Goal: Task Accomplishment & Management: Use online tool/utility

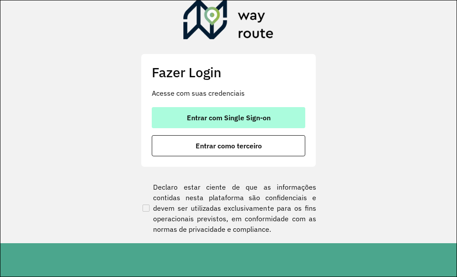
click at [227, 115] on span "Entrar com Single Sign-on" at bounding box center [229, 117] width 84 height 7
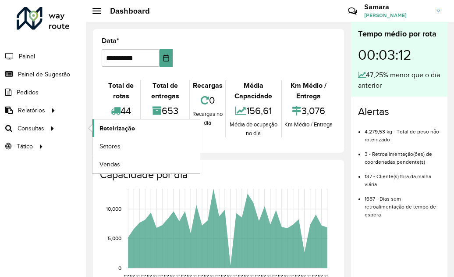
click at [125, 127] on span "Roteirização" at bounding box center [118, 128] width 36 height 9
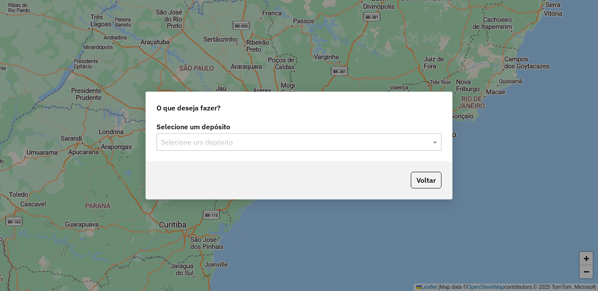
click at [270, 138] on input "text" at bounding box center [290, 142] width 259 height 11
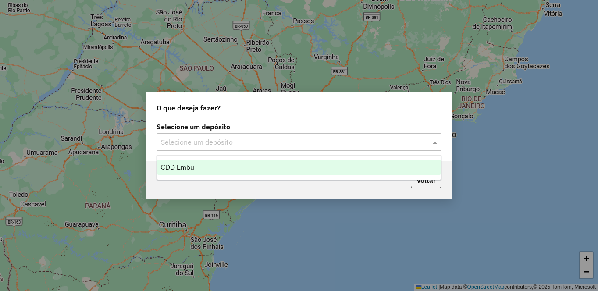
click at [209, 175] on div "CDD Embu" at bounding box center [299, 167] width 284 height 15
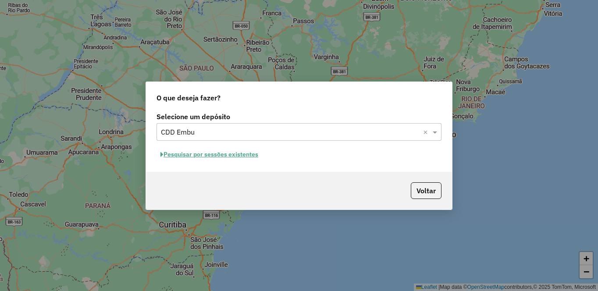
click at [215, 156] on button "Pesquisar por sessões existentes" at bounding box center [210, 155] width 106 height 14
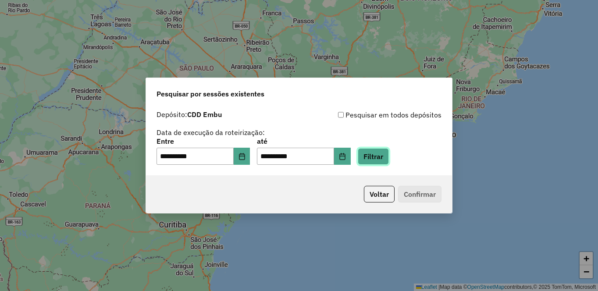
click at [389, 154] on button "Filtrar" at bounding box center [373, 156] width 31 height 17
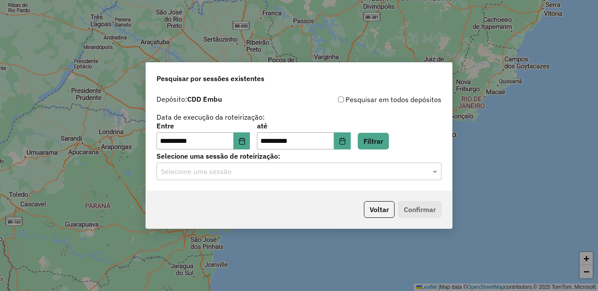
click at [213, 172] on input "text" at bounding box center [290, 172] width 259 height 11
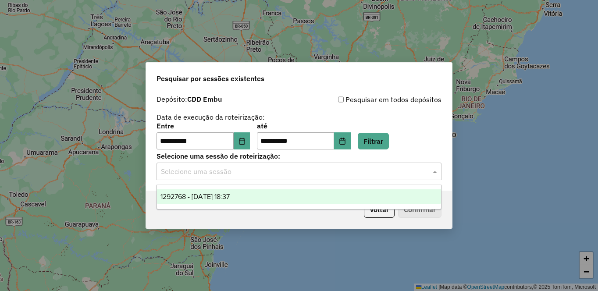
click at [208, 203] on div "1292768 - [DATE] 18:37" at bounding box center [299, 196] width 284 height 15
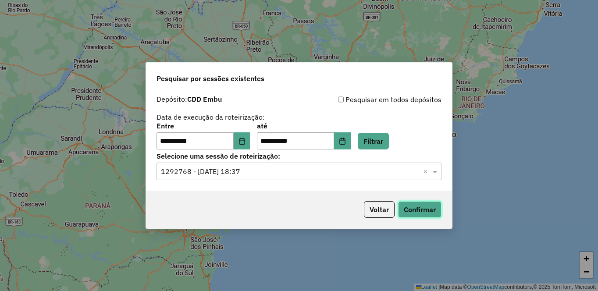
click at [421, 207] on button "Confirmar" at bounding box center [419, 209] width 43 height 17
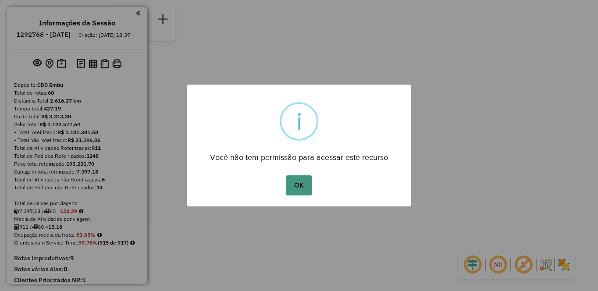
click at [296, 184] on button "OK" at bounding box center [299, 185] width 26 height 20
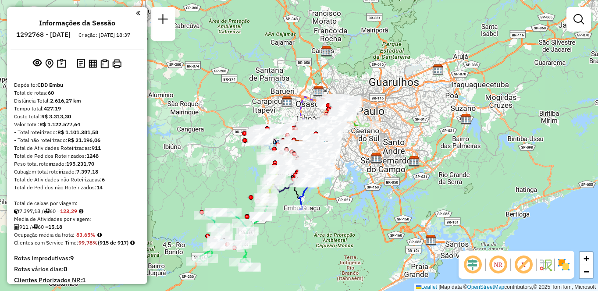
click at [561, 266] on img at bounding box center [564, 265] width 14 height 14
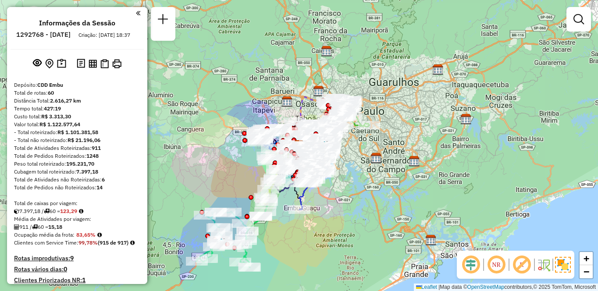
click at [521, 267] on em at bounding box center [521, 264] width 21 height 21
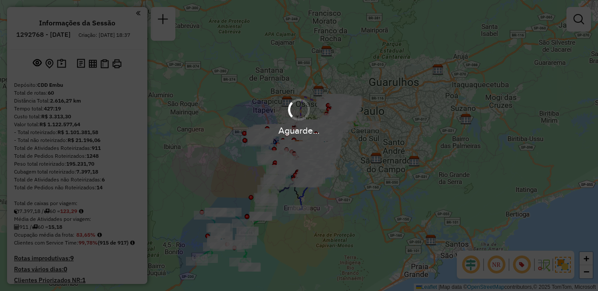
click at [493, 264] on div "Aguarde..." at bounding box center [299, 145] width 598 height 291
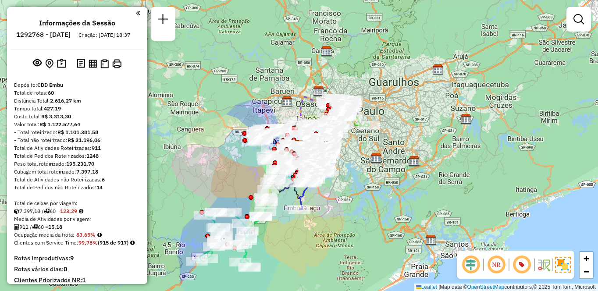
scroll to position [717, 0]
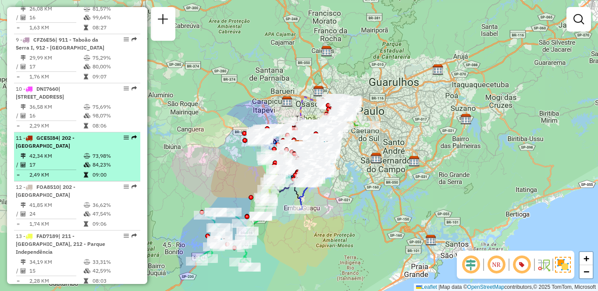
click at [85, 150] on div "11 - GCE5I84 | 202 - Jardim Aracati" at bounding box center [62, 142] width 93 height 16
select select "**********"
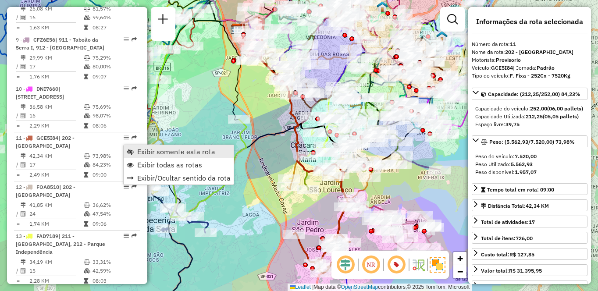
click at [175, 151] on span "Exibir somente esta rota" at bounding box center [176, 151] width 78 height 7
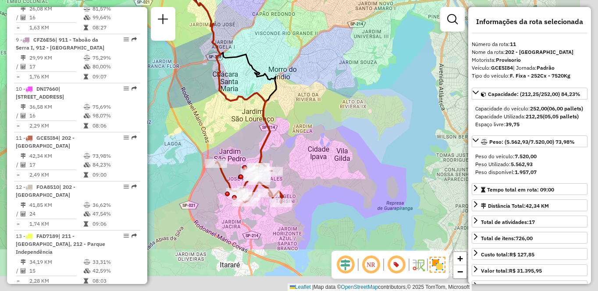
drag, startPoint x: 234, startPoint y: 174, endPoint x: 153, endPoint y: 96, distance: 112.6
click at [153, 96] on div "Janela de atendimento Grade de atendimento Capacidade Transportadoras Veículos …" at bounding box center [299, 145] width 598 height 291
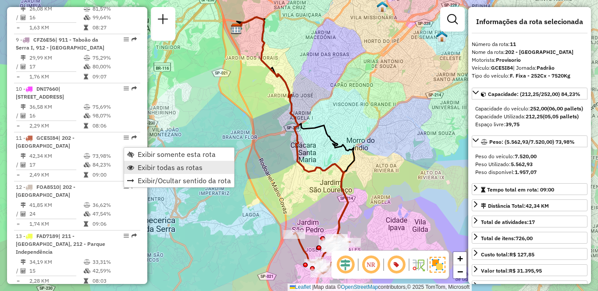
click at [143, 167] on span "Exibir todas as rotas" at bounding box center [170, 167] width 65 height 7
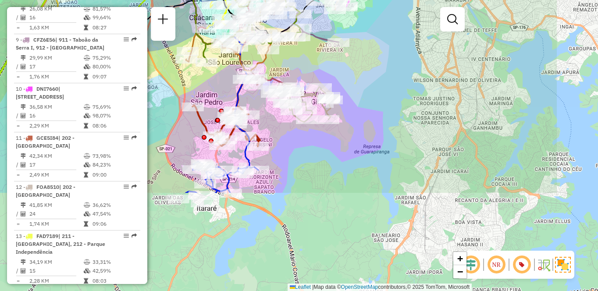
drag, startPoint x: 324, startPoint y: 213, endPoint x: 230, endPoint y: 88, distance: 156.6
click at [224, 86] on div "Janela de atendimento Grade de atendimento Capacidade Transportadoras Veículos …" at bounding box center [299, 145] width 598 height 291
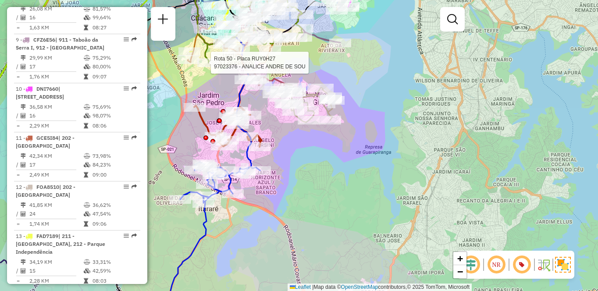
scroll to position [922, 0]
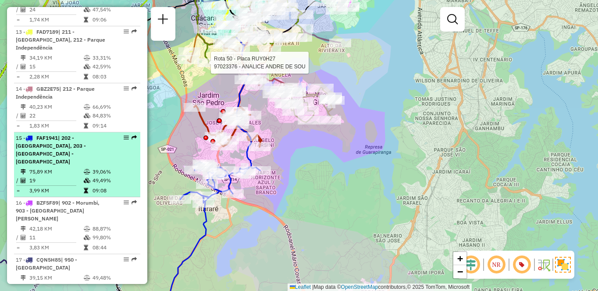
click at [76, 153] on span "| 202 - Jardim Aracati, 203 - Embu Guaçu - Itararé" at bounding box center [51, 150] width 70 height 30
select select "**********"
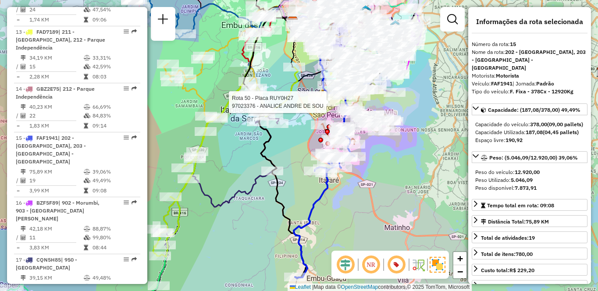
scroll to position [766, 0]
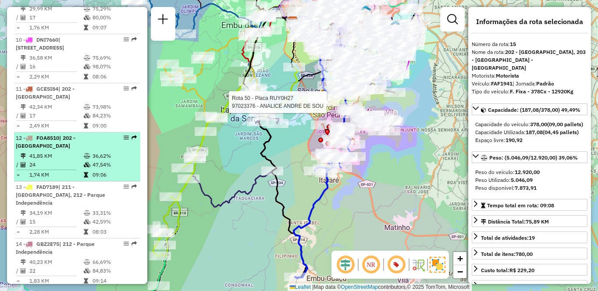
click at [67, 159] on li "12 - FOA8510 | 202 - Jardim Aracati 41,85 KM 36,62% / 24 47,54% = 1,74 KM 09:06" at bounding box center [77, 156] width 126 height 49
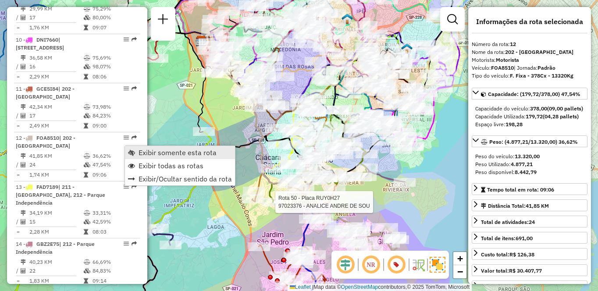
click at [162, 153] on span "Exibir somente esta rota" at bounding box center [178, 152] width 78 height 7
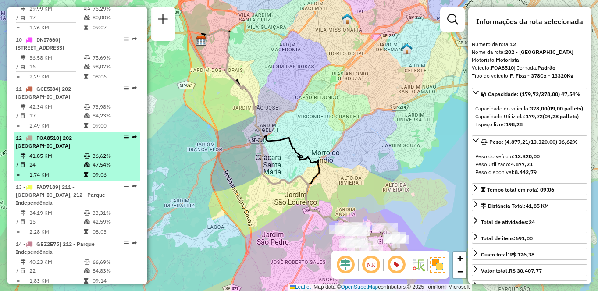
click at [90, 150] on div "12 - FOA8510 | 202 - Jardim Aracati" at bounding box center [62, 142] width 93 height 16
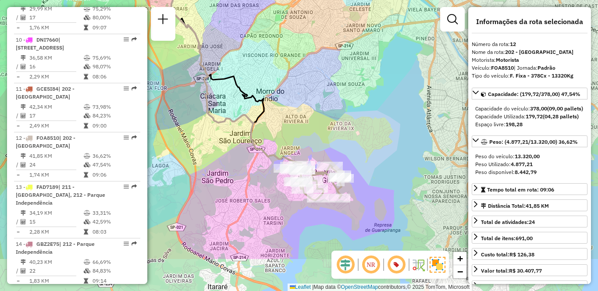
drag, startPoint x: 247, startPoint y: 181, endPoint x: 189, endPoint y: 119, distance: 85.0
click at [189, 119] on div "Janela de atendimento Grade de atendimento Capacidade Transportadoras Veículos …" at bounding box center [299, 145] width 598 height 291
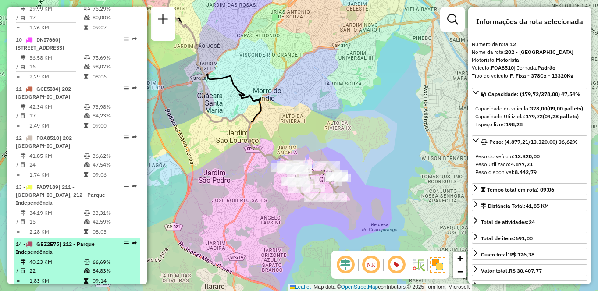
click at [81, 256] on div "14 - GBZ2E75 | 212 - Parque Independência" at bounding box center [62, 248] width 93 height 16
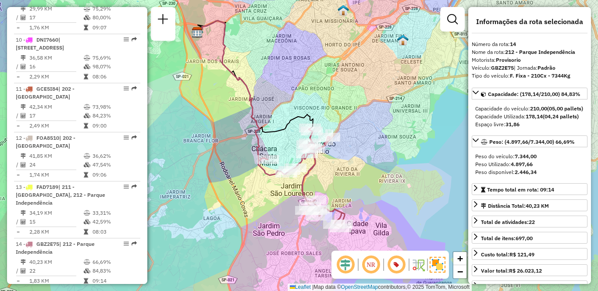
drag, startPoint x: 258, startPoint y: 241, endPoint x: 228, endPoint y: 220, distance: 36.9
click at [229, 220] on div "Janela de atendimento Grade de atendimento Capacidade Transportadoras Veículos …" at bounding box center [299, 145] width 598 height 291
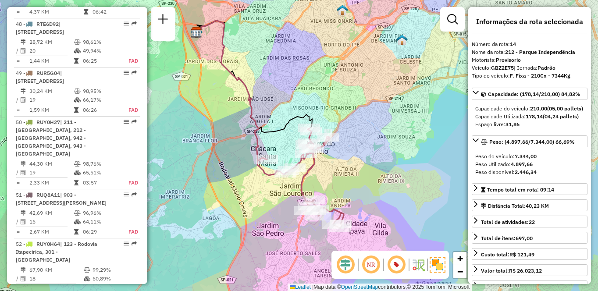
scroll to position [3209, 0]
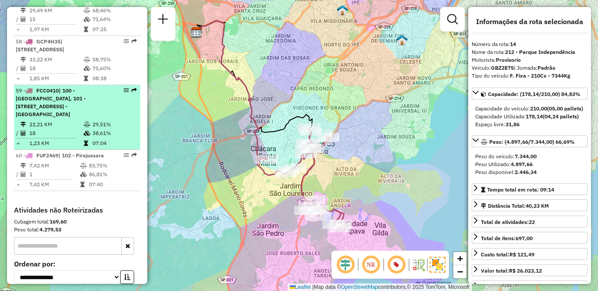
click at [66, 118] on span "| 100 - Santo Eduardo, 101 - Jardim Taima, 102 - Pirajussara, 103 - Vila Regina…" at bounding box center [51, 102] width 70 height 30
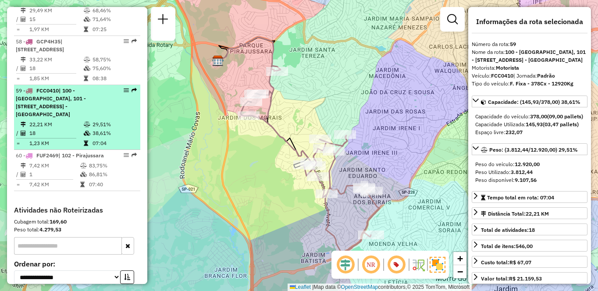
scroll to position [873, 0]
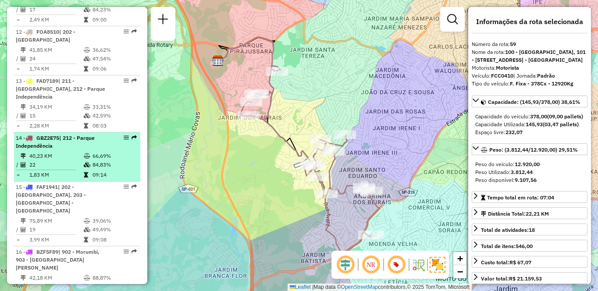
click at [58, 169] on td "22" at bounding box center [56, 164] width 54 height 9
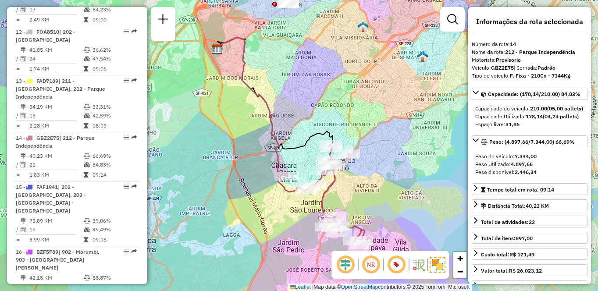
drag, startPoint x: 240, startPoint y: 171, endPoint x: 202, endPoint y: 151, distance: 43.4
click at [202, 151] on div "Janela de atendimento Grade de atendimento Capacidade Transportadoras Veículos …" at bounding box center [299, 145] width 598 height 291
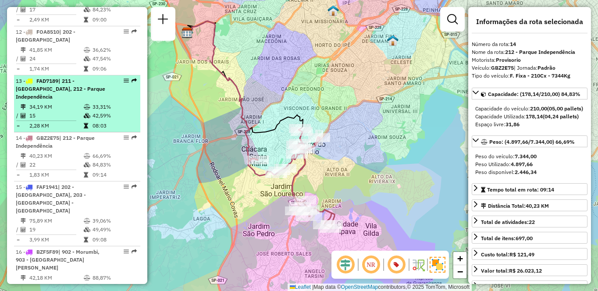
click at [53, 101] on div "13 - FAD7189 | 211 - Jardim Nakamura, 212 - Parque Independência" at bounding box center [62, 89] width 93 height 24
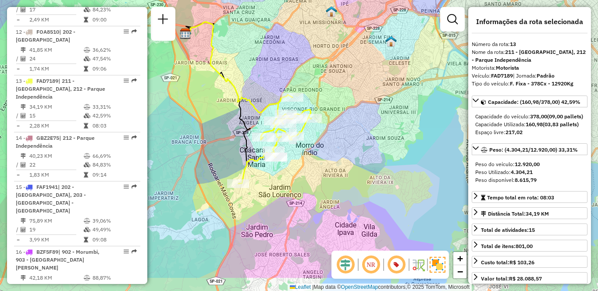
drag, startPoint x: 351, startPoint y: 200, endPoint x: 288, endPoint y: 152, distance: 79.7
click at [288, 152] on div "Janela de atendimento Grade de atendimento Capacidade Transportadoras Veículos …" at bounding box center [299, 145] width 598 height 291
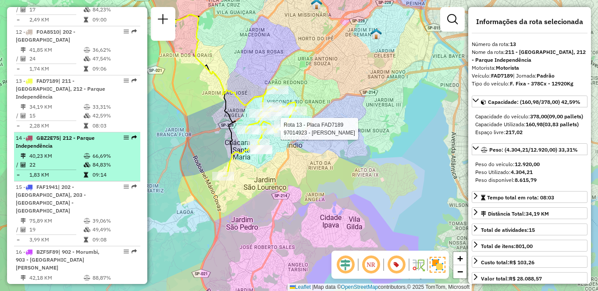
click at [60, 160] on td "40,23 KM" at bounding box center [56, 156] width 54 height 9
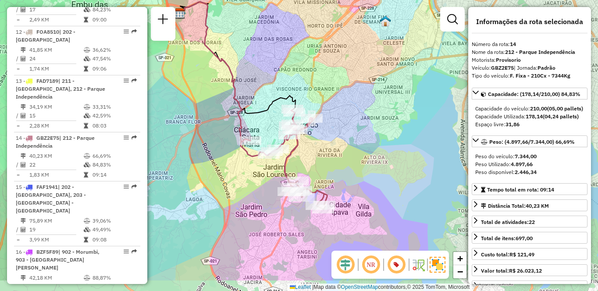
drag, startPoint x: 368, startPoint y: 202, endPoint x: 321, endPoint y: 161, distance: 61.8
click at [321, 161] on div "Janela de atendimento Grade de atendimento Capacidade Transportadoras Veículos …" at bounding box center [299, 145] width 598 height 291
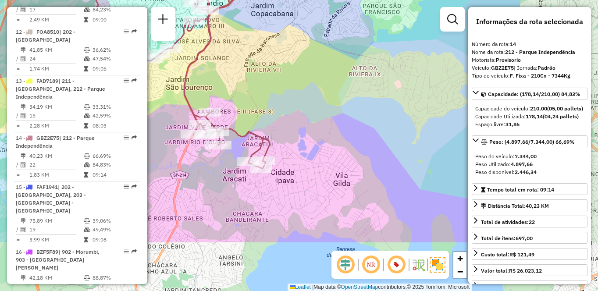
drag, startPoint x: 364, startPoint y: 178, endPoint x: 336, endPoint y: 111, distance: 71.7
click at [336, 111] on div "Janela de atendimento Grade de atendimento Capacidade Transportadoras Veículos …" at bounding box center [299, 145] width 598 height 291
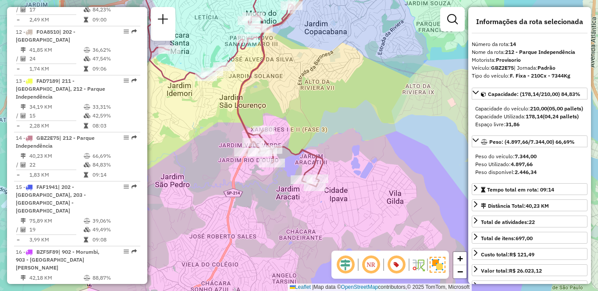
drag, startPoint x: 333, startPoint y: 119, endPoint x: 380, endPoint y: 141, distance: 51.8
click at [388, 143] on div "Janela de atendimento Grade de atendimento Capacidade Transportadoras Veículos …" at bounding box center [299, 145] width 598 height 291
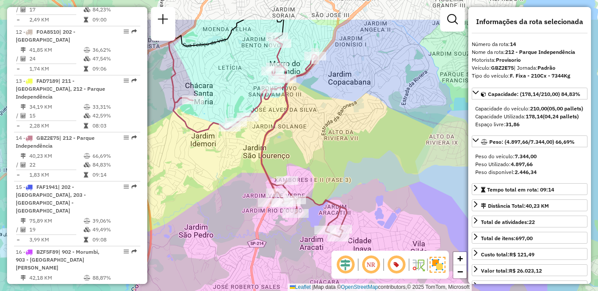
drag, startPoint x: 286, startPoint y: 58, endPoint x: 313, endPoint y: 123, distance: 70.8
click at [313, 123] on div "Janela de atendimento Grade de atendimento Capacidade Transportadoras Veículos …" at bounding box center [299, 145] width 598 height 291
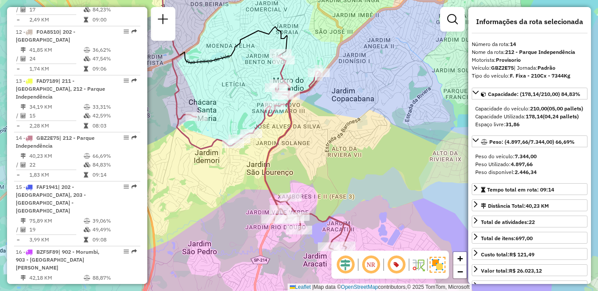
scroll to position [1087, 0]
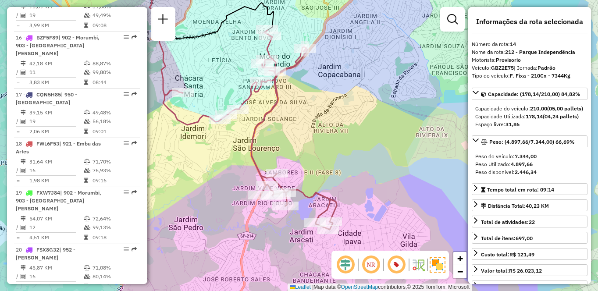
drag, startPoint x: 387, startPoint y: 208, endPoint x: 370, endPoint y: 178, distance: 34.6
click at [370, 179] on div "Janela de atendimento Grade de atendimento Capacidade Transportadoras Veículos …" at bounding box center [299, 145] width 598 height 291
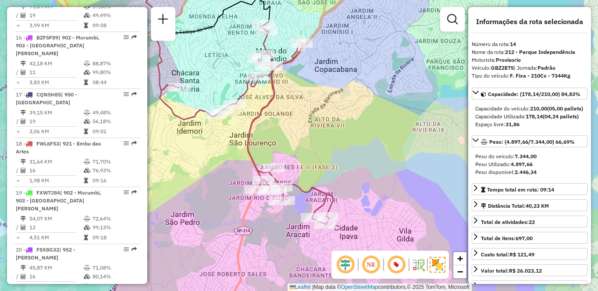
scroll to position [766, 0]
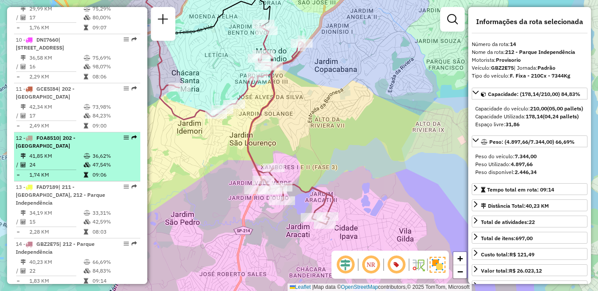
click at [71, 150] on div "12 - FOA8510 | 202 - Jardim Aracati" at bounding box center [62, 142] width 93 height 16
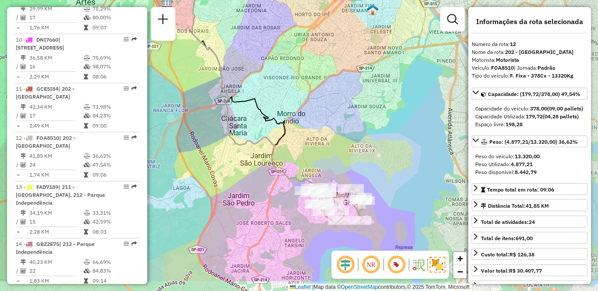
drag, startPoint x: 284, startPoint y: 239, endPoint x: 218, endPoint y: 178, distance: 89.7
click at [218, 178] on div "Janela de atendimento Grade de atendimento Capacidade Transportadoras Veículos …" at bounding box center [299, 145] width 598 height 291
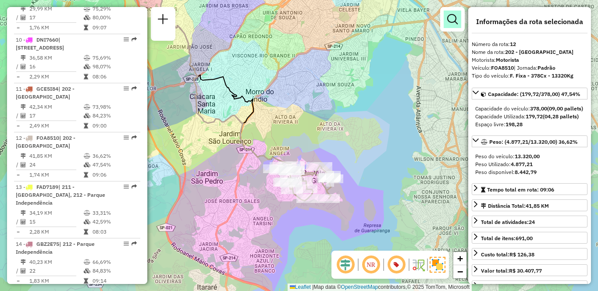
scroll to position [2468, 0]
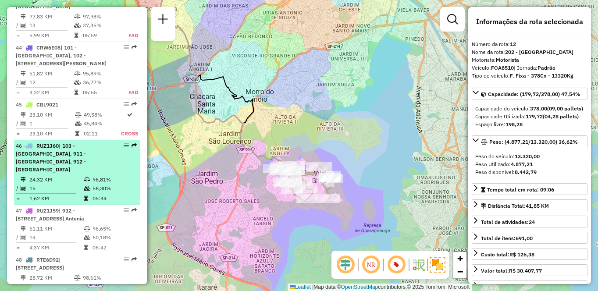
click at [67, 156] on span "| 103 - Vila Regina, 911 - Taboão da Serra I, 912 - Taboão da Serra II" at bounding box center [51, 158] width 70 height 30
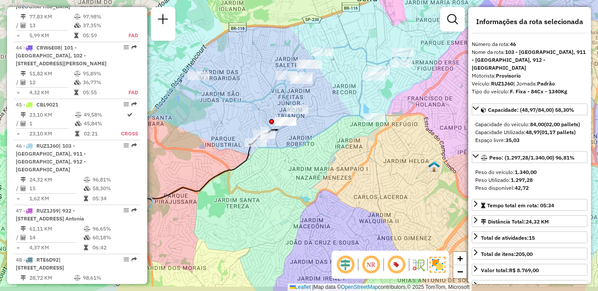
drag, startPoint x: 329, startPoint y: 205, endPoint x: 239, endPoint y: 175, distance: 94.7
click at [284, 189] on div "Janela de atendimento Grade de atendimento Capacidade Transportadoras Veículos …" at bounding box center [299, 145] width 598 height 291
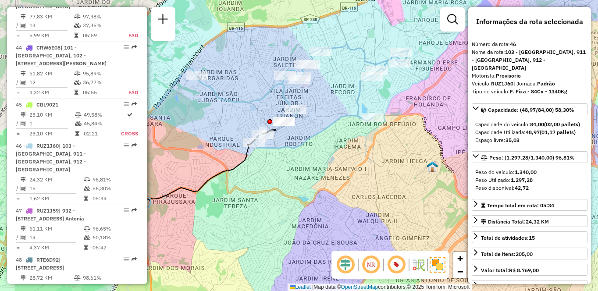
scroll to position [366, 0]
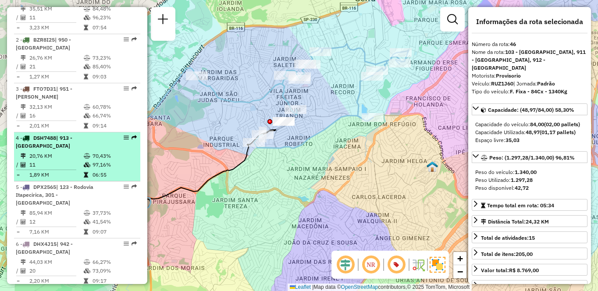
click at [47, 150] on div "4 - DSH7488 | 913 - Campo Limpo" at bounding box center [62, 142] width 93 height 16
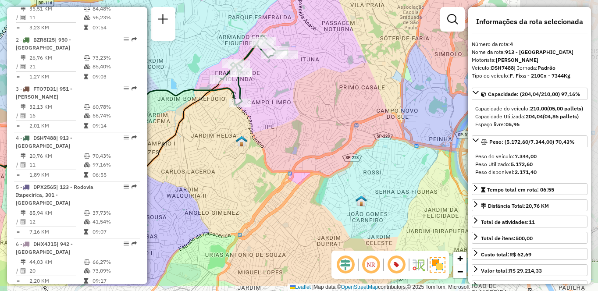
drag, startPoint x: 260, startPoint y: 195, endPoint x: 171, endPoint y: 158, distance: 95.9
click at [171, 158] on div "Janela de atendimento Grade de atendimento Capacidade Transportadoras Veículos …" at bounding box center [299, 145] width 598 height 291
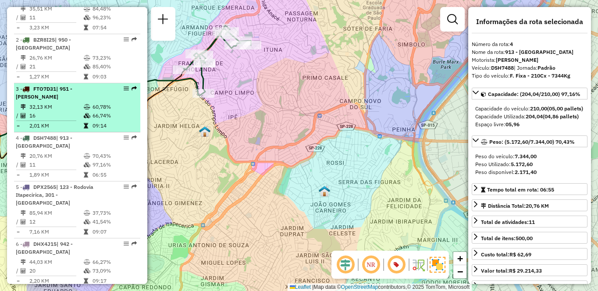
click at [84, 118] on icon at bounding box center [87, 115] width 7 height 5
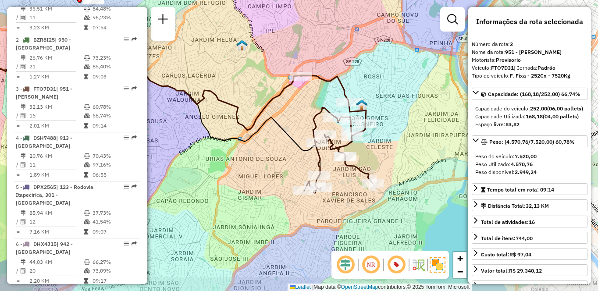
drag, startPoint x: 351, startPoint y: 179, endPoint x: 223, endPoint y: 154, distance: 130.9
click at [223, 154] on div "Janela de atendimento Grade de atendimento Capacidade Transportadoras Veículos …" at bounding box center [299, 145] width 598 height 291
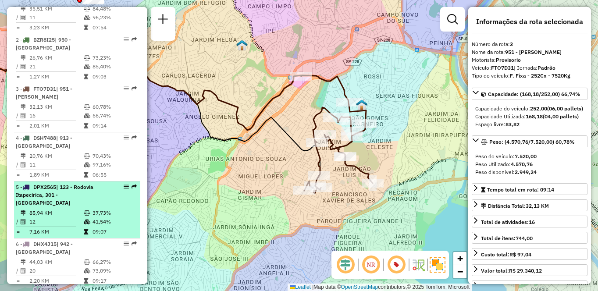
click at [54, 207] on div "5 - DPX2565 | 123 - Rodovia Itapecirica, 301 - Itapecirica da Serra" at bounding box center [62, 195] width 93 height 24
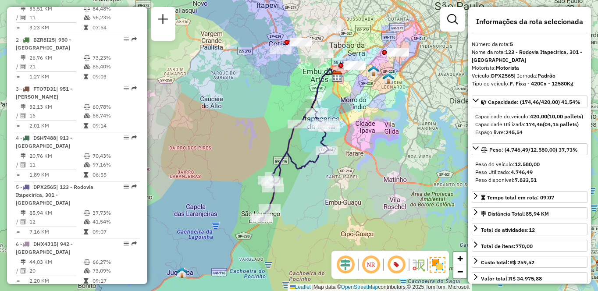
scroll to position [717, 0]
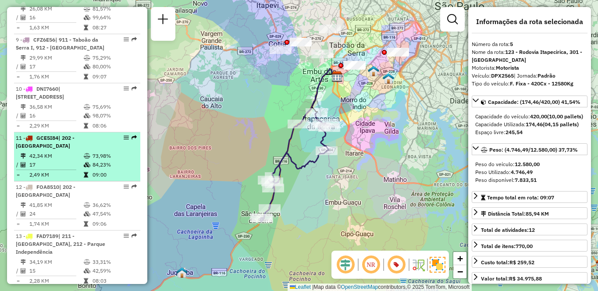
click at [75, 160] on td "42,34 KM" at bounding box center [56, 156] width 54 height 9
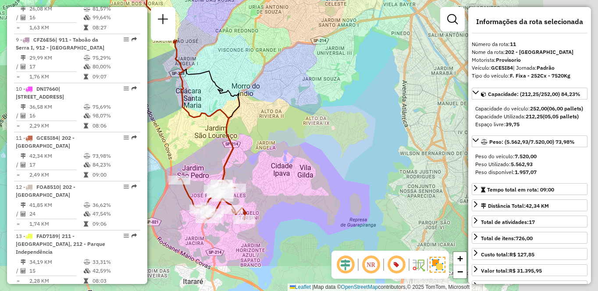
drag, startPoint x: 349, startPoint y: 177, endPoint x: 262, endPoint y: 135, distance: 96.7
click at [262, 135] on div "Janela de atendimento Grade de atendimento Capacidade Transportadoras Veículos …" at bounding box center [299, 145] width 598 height 291
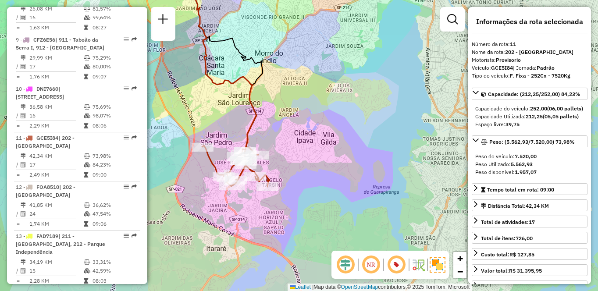
drag, startPoint x: 268, startPoint y: 181, endPoint x: 296, endPoint y: 151, distance: 40.9
click at [296, 151] on div "Janela de atendimento Grade de atendimento Capacidade Transportadoras Veículos …" at bounding box center [299, 145] width 598 height 291
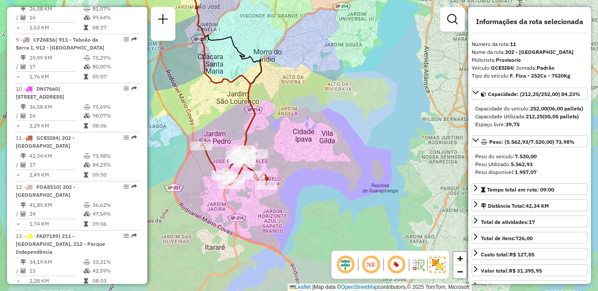
scroll to position [922, 0]
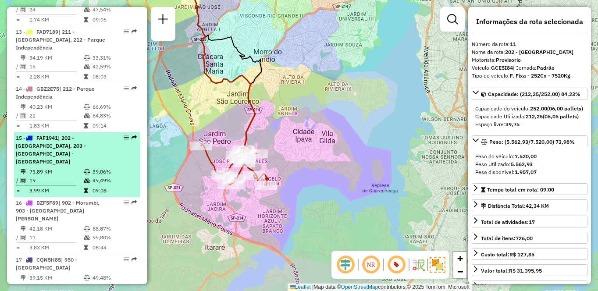
click at [78, 168] on td "75,89 KM" at bounding box center [56, 172] width 54 height 9
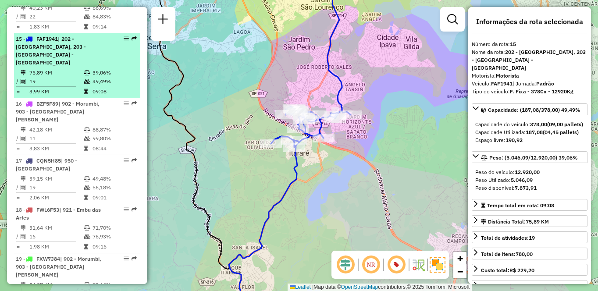
scroll to position [933, 0]
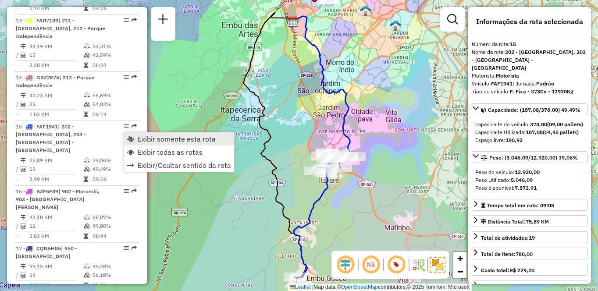
click at [160, 140] on span "Exibir somente esta rota" at bounding box center [177, 138] width 78 height 7
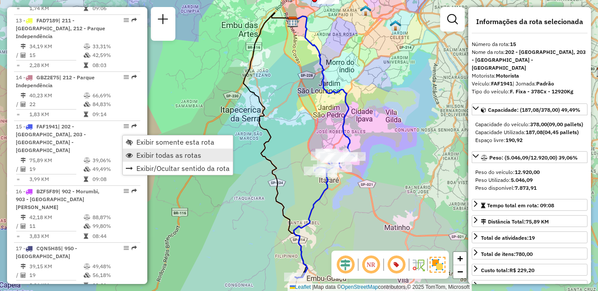
click at [145, 150] on link "Exibir todas as rotas" at bounding box center [178, 155] width 110 height 13
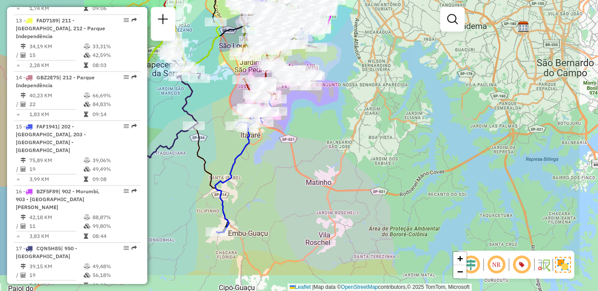
drag, startPoint x: 310, startPoint y: 203, endPoint x: 178, endPoint y: 142, distance: 144.8
click at [178, 142] on div "Janela de atendimento Grade de atendimento Capacidade Transportadoras Veículos …" at bounding box center [299, 145] width 598 height 291
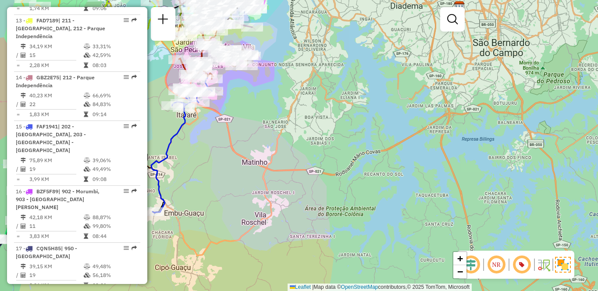
scroll to position [934, 0]
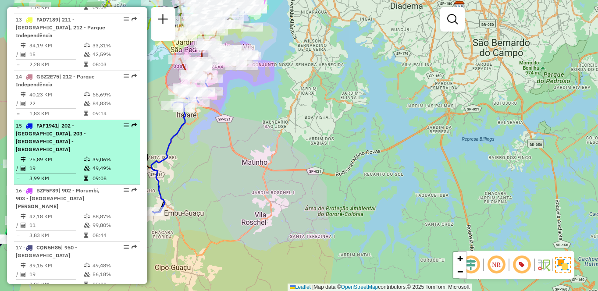
click at [53, 139] on span "| 202 - Jardim Aracati, 203 - Embu Guaçu - Itararé" at bounding box center [51, 137] width 70 height 30
select select "**********"
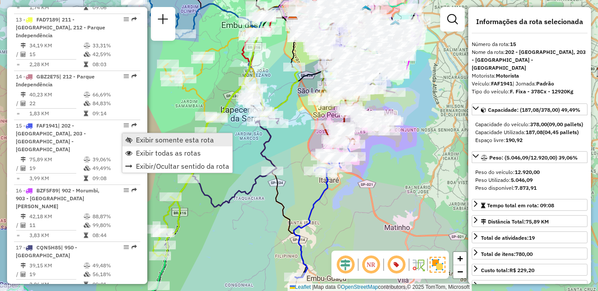
click at [154, 138] on span "Exibir somente esta rota" at bounding box center [175, 139] width 78 height 7
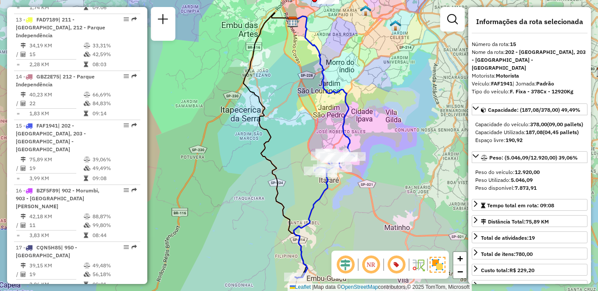
scroll to position [668, 0]
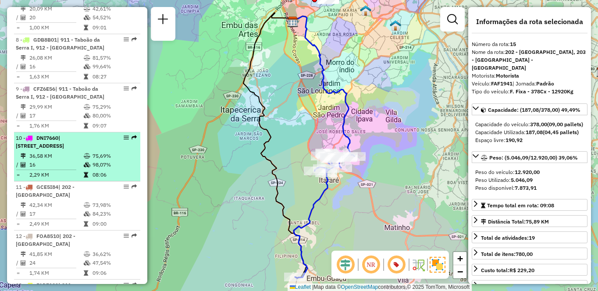
click at [38, 160] on td "36,58 KM" at bounding box center [56, 156] width 54 height 9
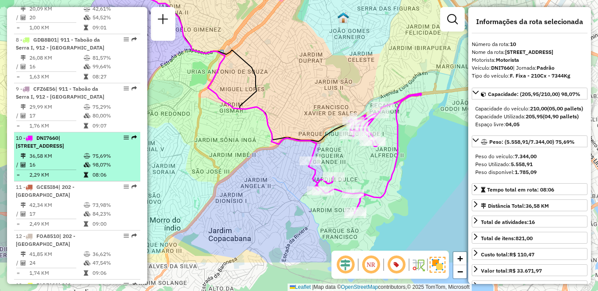
drag, startPoint x: 210, startPoint y: 192, endPoint x: 130, endPoint y: 152, distance: 89.4
click at [130, 152] on hb-router-mapa "Informações da Sessão 1292768 - 11/10/2025 Criação: 10/10/2025 18:37 Depósito: …" at bounding box center [299, 145] width 598 height 291
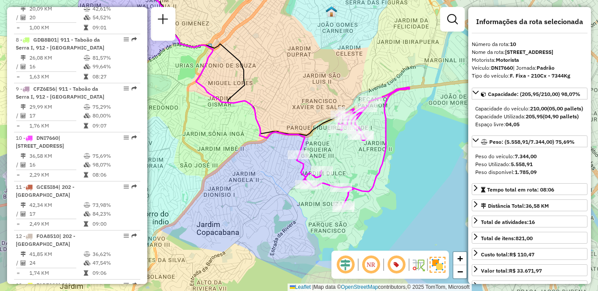
scroll to position [922, 0]
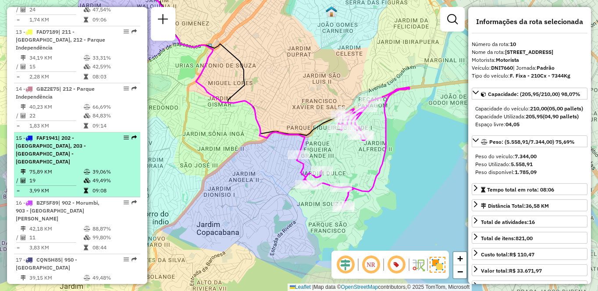
click at [62, 168] on td "75,89 KM" at bounding box center [56, 172] width 54 height 9
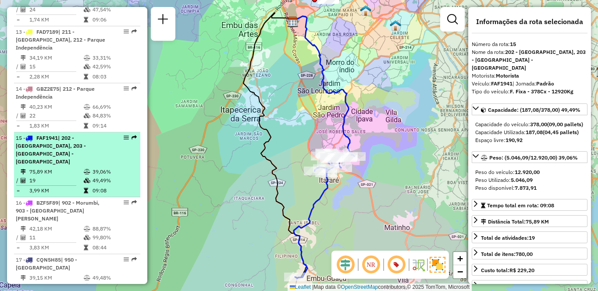
click at [66, 148] on span "| 202 - Jardim Aracati, 203 - Embu Guaçu - Itararé" at bounding box center [51, 150] width 70 height 30
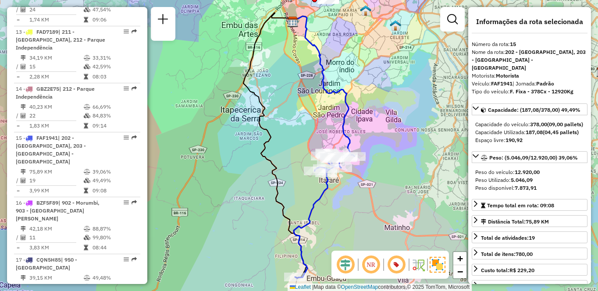
scroll to position [766, 0]
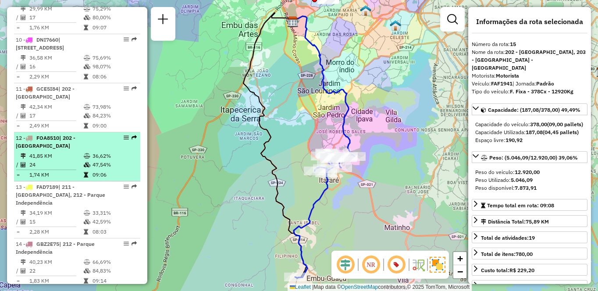
click at [43, 160] on td "41,85 KM" at bounding box center [56, 156] width 54 height 9
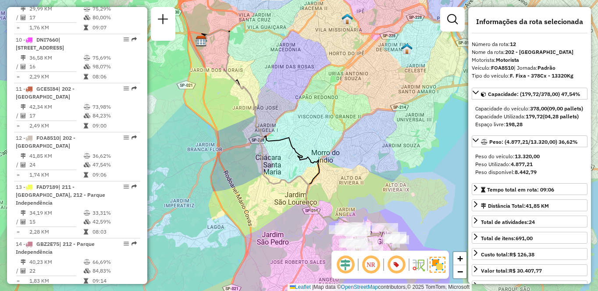
scroll to position [1020, 0]
